Goal: Find specific page/section: Find specific page/section

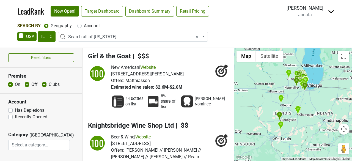
select select "IL"
select select "ALL_IL"
select select
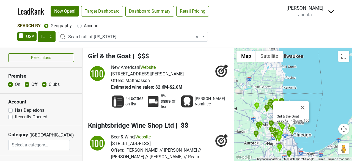
drag, startPoint x: 260, startPoint y: 84, endPoint x: 296, endPoint y: 146, distance: 71.5
click at [296, 146] on div "Girl & the Goat LeadRank Score: 100" at bounding box center [293, 104] width 118 height 113
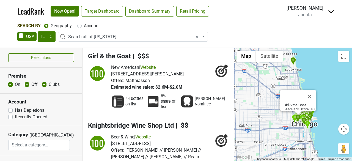
drag, startPoint x: 251, startPoint y: 73, endPoint x: 287, endPoint y: 141, distance: 76.8
click at [287, 141] on div "Girl & the Goat LeadRank Score: 100" at bounding box center [293, 104] width 118 height 113
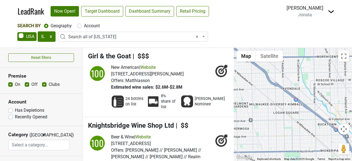
drag, startPoint x: 263, startPoint y: 78, endPoint x: 324, endPoint y: 158, distance: 100.5
click at [324, 158] on div "Girl & the Goat LeadRank Score: 100 Map Terrain Satellite Labels Keyboard short…" at bounding box center [293, 104] width 118 height 113
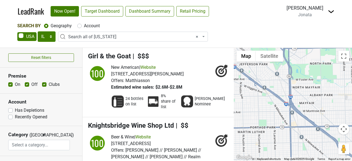
drag, startPoint x: 263, startPoint y: 107, endPoint x: 326, endPoint y: 173, distance: 91.3
click at [326, 161] on html "LeadRank Now Open! Target Dashboard Dashboard Summary Retail Pricing Loading...…" at bounding box center [176, 80] width 352 height 161
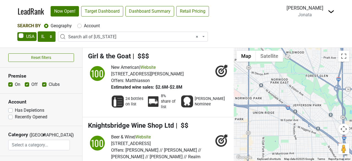
drag, startPoint x: 260, startPoint y: 98, endPoint x: 313, endPoint y: 139, distance: 67.1
click at [313, 139] on div "Girl & the Goat LeadRank Score: 100" at bounding box center [293, 104] width 118 height 113
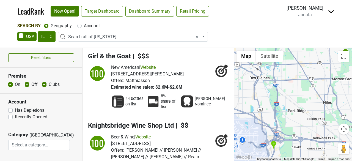
drag, startPoint x: 299, startPoint y: 108, endPoint x: 343, endPoint y: 127, distance: 47.6
click at [343, 127] on div "Girl & the Goat LeadRank Score: 100 Map Terrain Satellite Labels Keyboard short…" at bounding box center [293, 104] width 118 height 113
click at [274, 145] on img "Truluck's - Rosemont" at bounding box center [274, 145] width 6 height 9
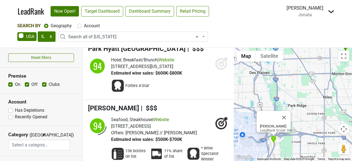
scroll to position [3987, 0]
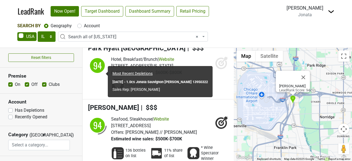
click at [100, 117] on div "94" at bounding box center [97, 125] width 17 height 17
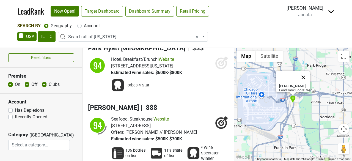
click at [309, 72] on button "Close" at bounding box center [303, 77] width 13 height 13
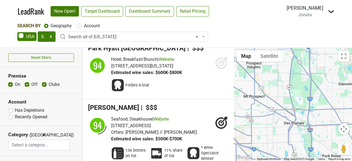
drag, startPoint x: 304, startPoint y: 83, endPoint x: 319, endPoint y: 174, distance: 92.3
click at [319, 161] on html "LeadRank Now Open! Target Dashboard Dashboard Summary Retail Pricing Loading...…" at bounding box center [176, 80] width 352 height 161
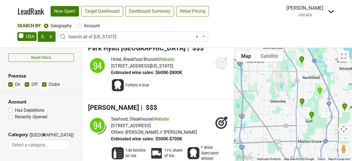
drag, startPoint x: 329, startPoint y: 106, endPoint x: 259, endPoint y: 124, distance: 72.1
click at [259, 124] on div at bounding box center [293, 104] width 118 height 113
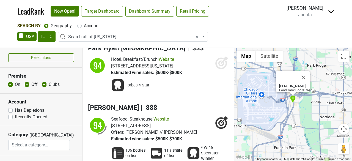
click at [31, 83] on label "Off" at bounding box center [34, 84] width 6 height 7
click at [27, 83] on input "Off" at bounding box center [27, 84] width 4 height 6
checkbox input "false"
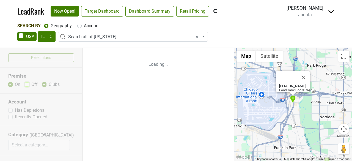
scroll to position [0, 0]
click at [41, 84] on div "Reset filters Premise On Off Clubs Account Has Depletions Recently Opened Categ…" at bounding box center [41, 104] width 83 height 113
click at [44, 84] on div "Reset filters Premise On Off Clubs Account Has Depletions Recently Opened Categ…" at bounding box center [41, 104] width 83 height 113
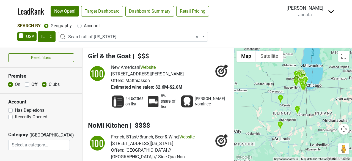
click at [49, 84] on label "Clubs" at bounding box center [54, 84] width 11 height 7
click at [45, 84] on input "Clubs" at bounding box center [44, 84] width 4 height 6
checkbox input "false"
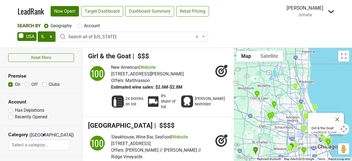
drag, startPoint x: 250, startPoint y: 77, endPoint x: 283, endPoint y: 119, distance: 53.8
click at [283, 119] on div "Girl & the Goat LeadRank Score: 100" at bounding box center [293, 104] width 118 height 113
click at [113, 9] on link "Target Dashboard" at bounding box center [102, 11] width 42 height 10
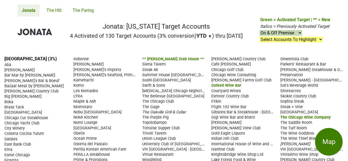
click at [298, 34] on select "On & Off Premise On Premise Off Premise Country Clubs Only" at bounding box center [280, 33] width 43 height 6
select select "on"
click at [260, 30] on select "On & Off Premise On Premise Off Premise Country Clubs Only" at bounding box center [280, 33] width 43 height 6
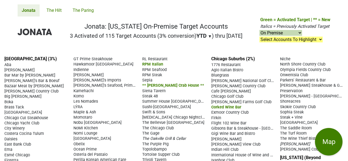
select select "on"
click at [59, 10] on link "The Hilt" at bounding box center [53, 10] width 23 height 12
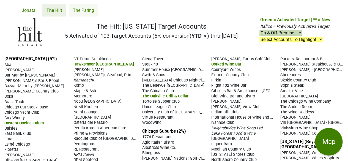
click at [89, 7] on link "The Paring" at bounding box center [83, 10] width 29 height 12
